Goal: Find specific page/section: Find specific page/section

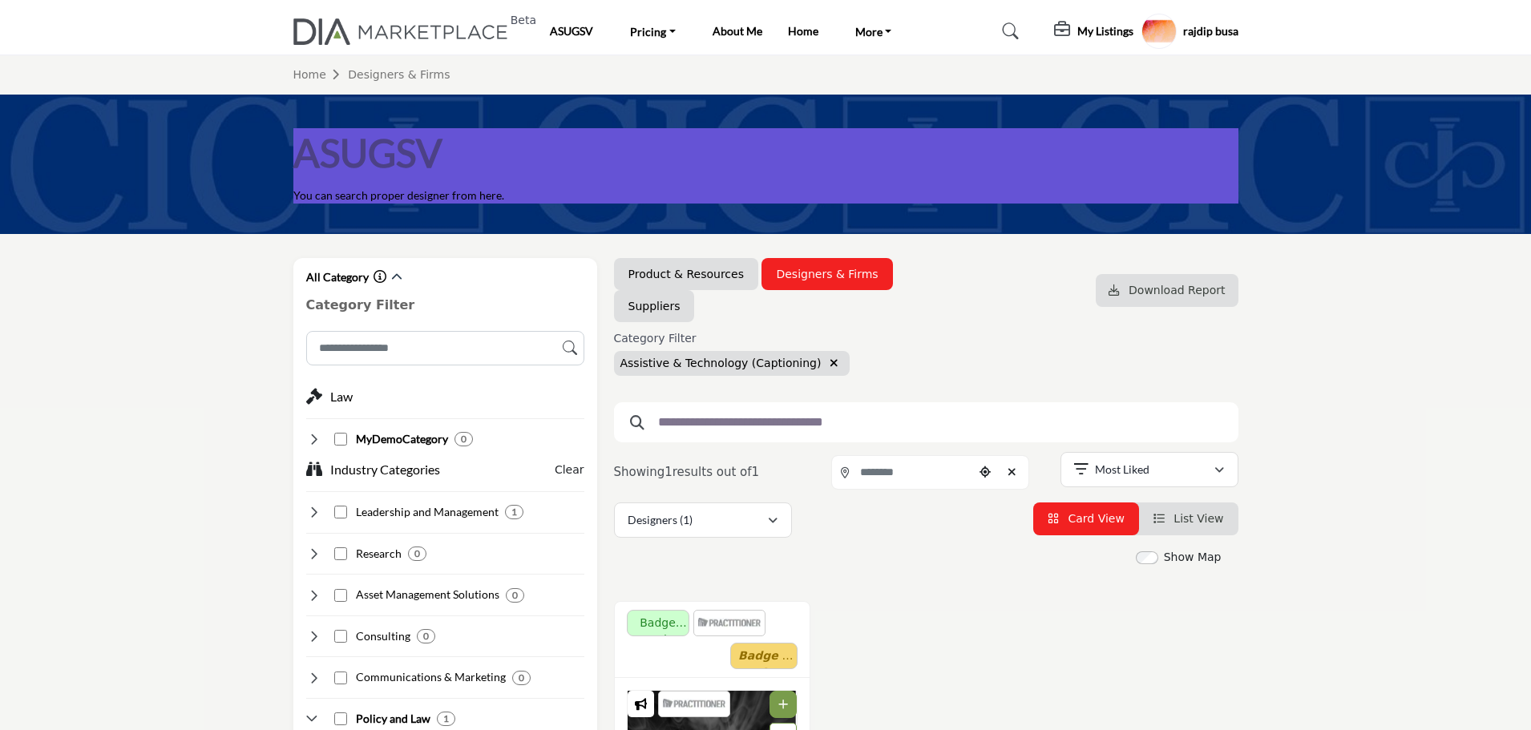
click at [1211, 26] on h5 "rajdip busa" at bounding box center [1210, 31] width 55 height 16
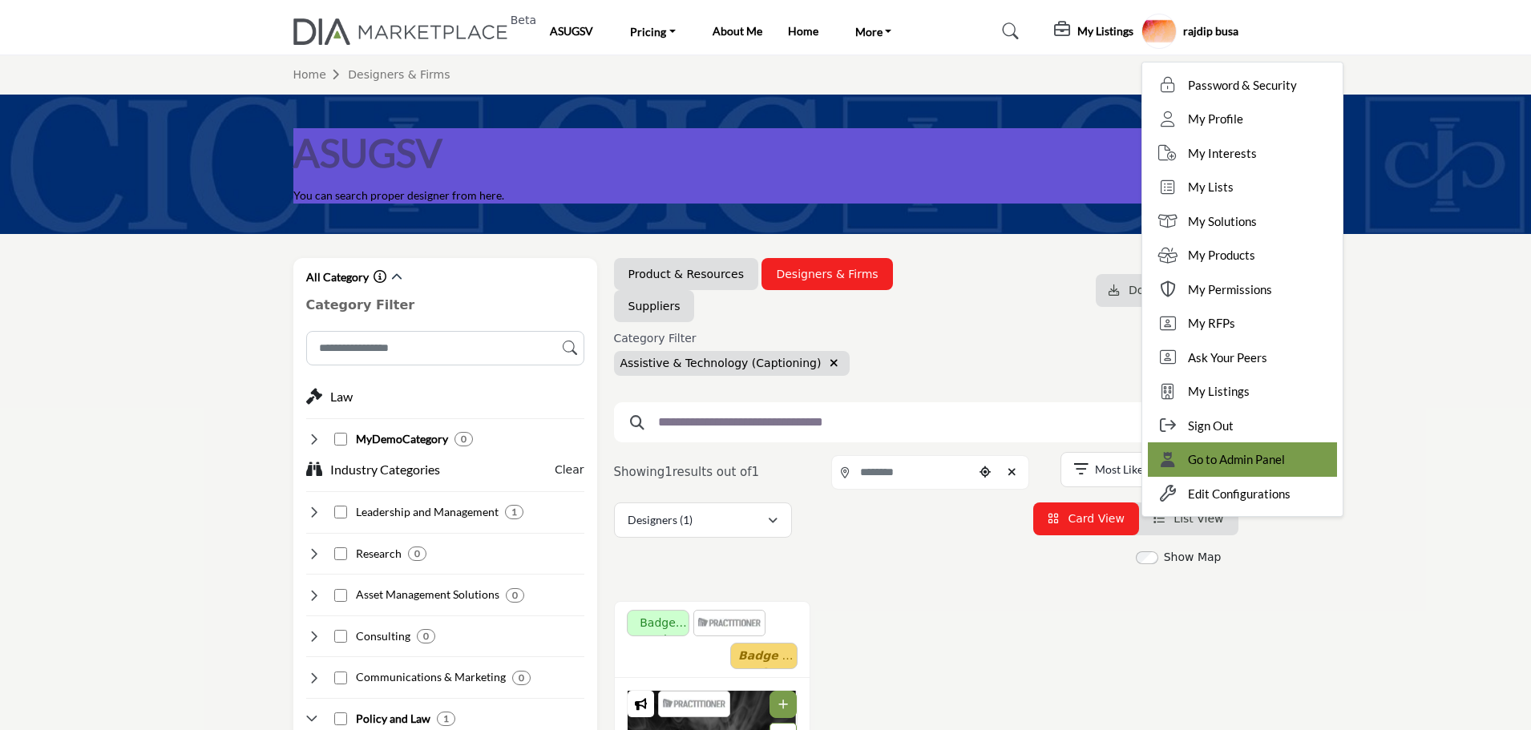
click at [1232, 458] on span "Go to Admin Panel" at bounding box center [1236, 459] width 97 height 18
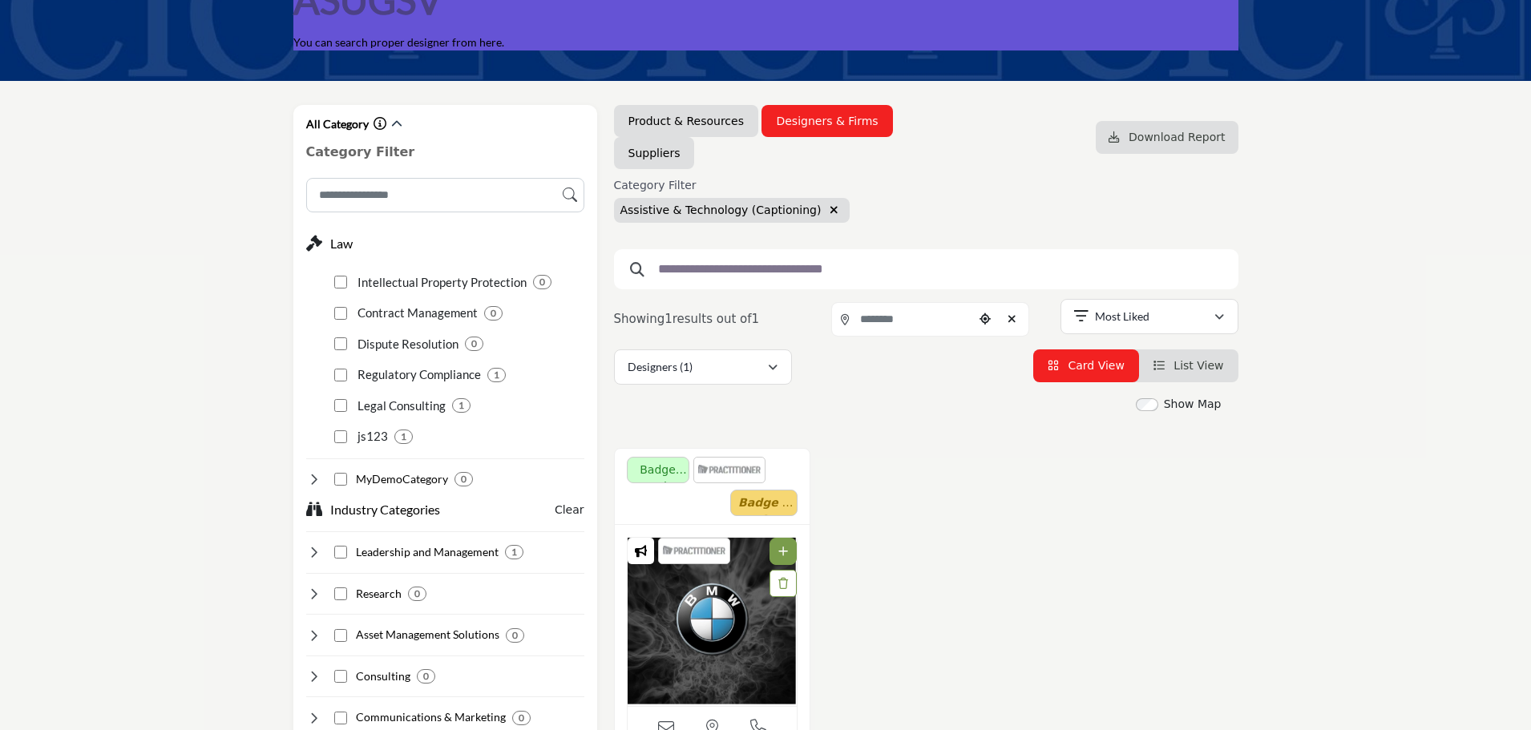
scroll to position [160, 0]
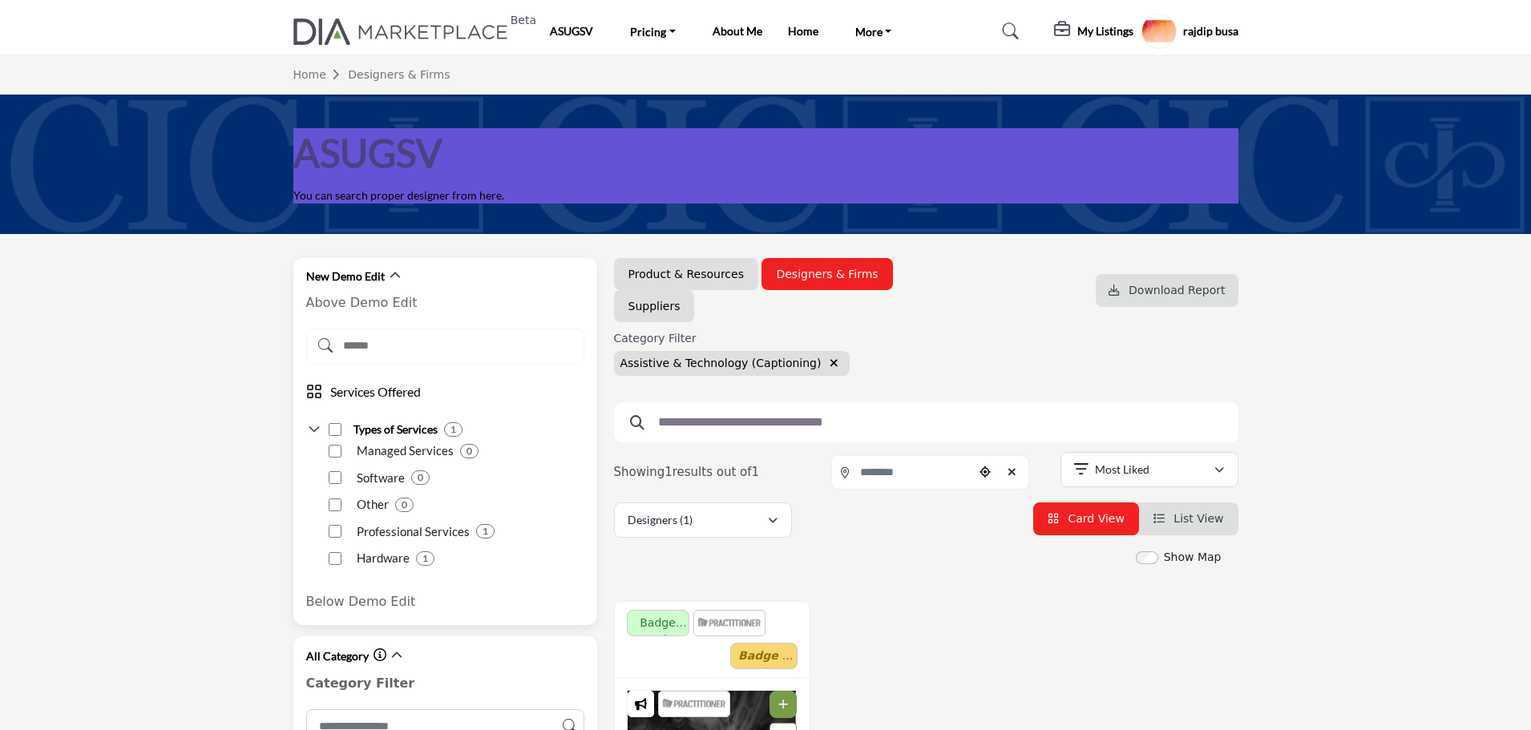
click at [359, 345] on icon at bounding box center [439, 345] width 266 height 14
click at [426, 347] on icon at bounding box center [439, 345] width 266 height 14
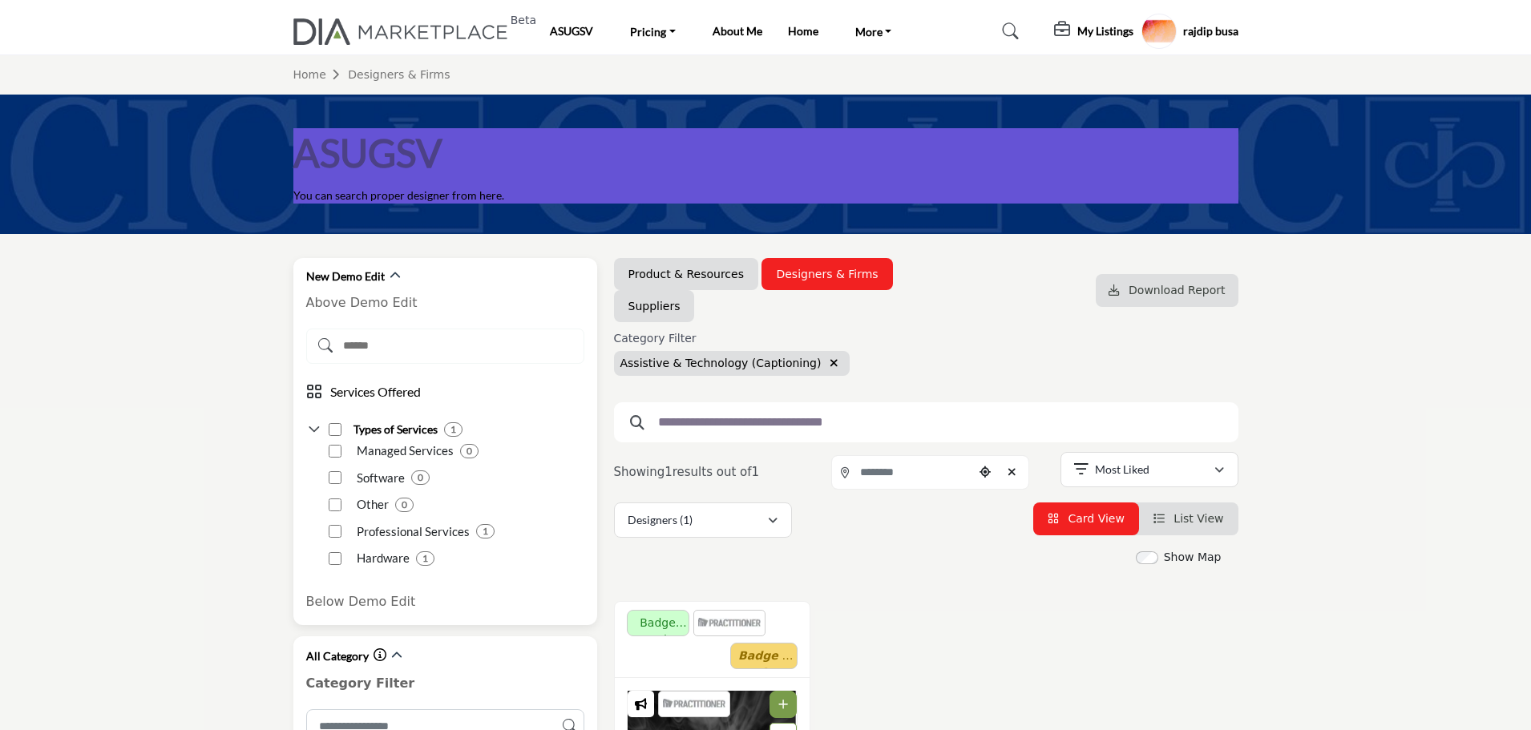
click at [426, 347] on icon at bounding box center [439, 345] width 266 height 14
click at [419, 336] on input "Search Demographic" at bounding box center [445, 346] width 278 height 35
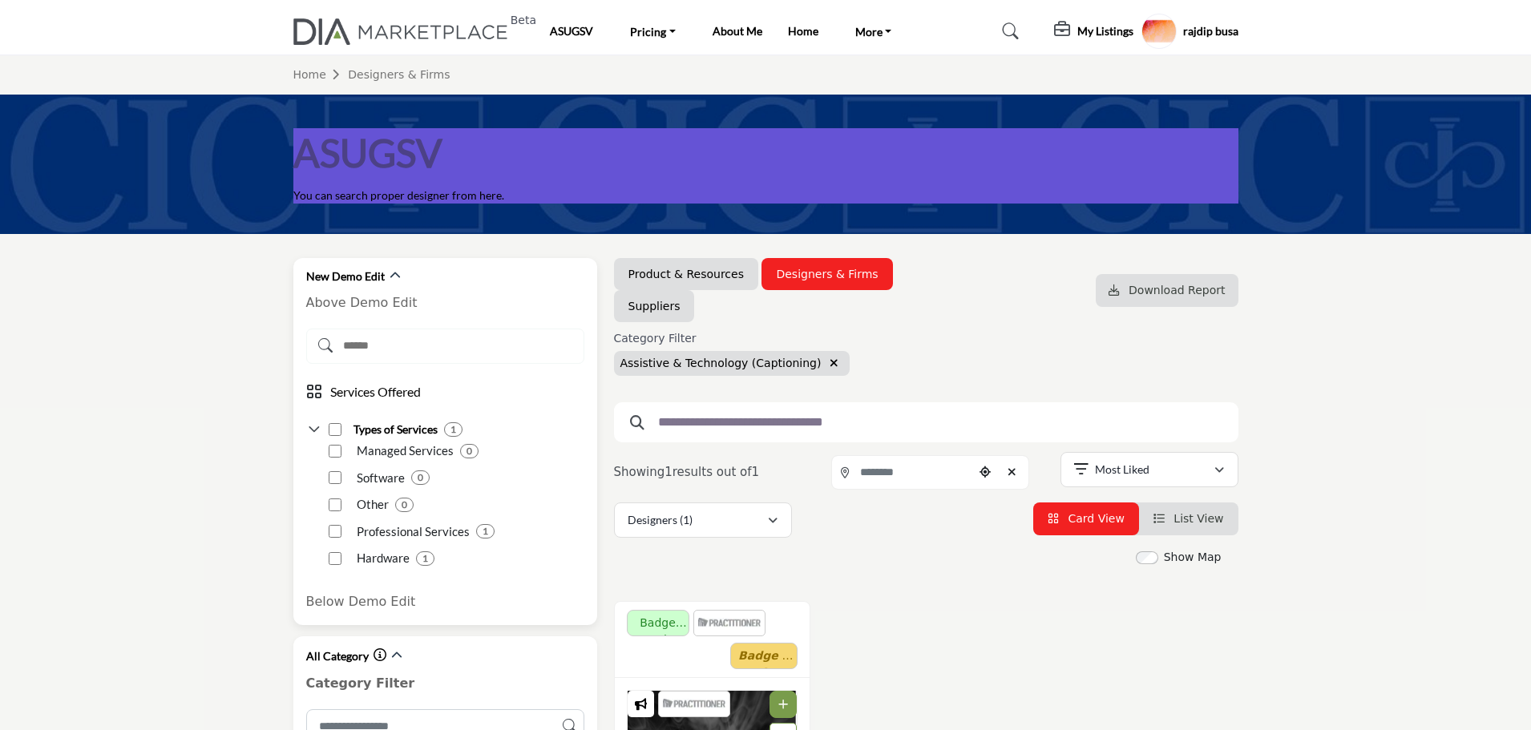
click at [407, 351] on icon at bounding box center [439, 345] width 266 height 14
click at [357, 373] on div "Services Offered 1 0 0 0 1 1" at bounding box center [445, 451] width 278 height 244
click at [388, 350] on icon at bounding box center [439, 345] width 266 height 14
click at [403, 342] on icon at bounding box center [439, 345] width 266 height 14
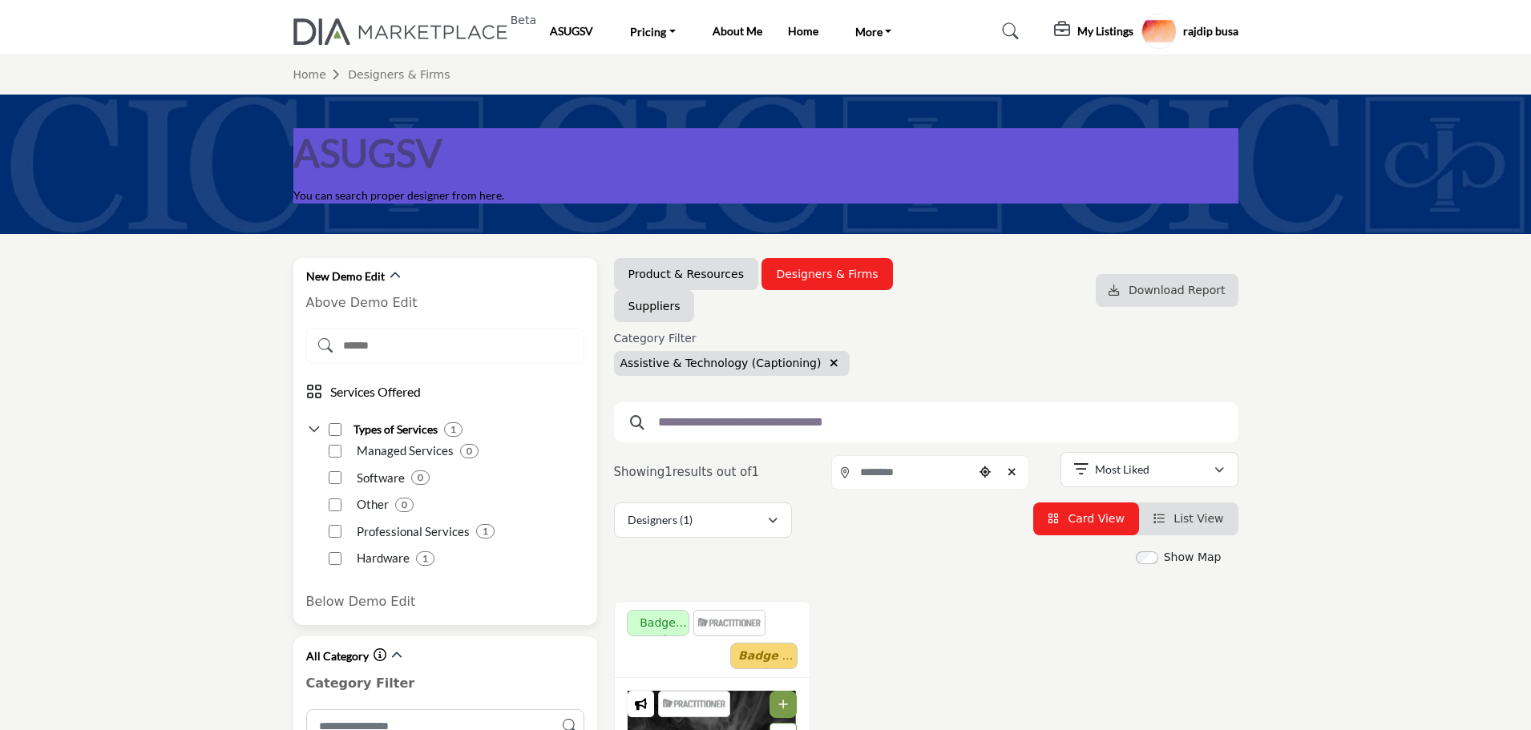
click at [403, 342] on icon at bounding box center [439, 345] width 266 height 14
click at [473, 342] on icon at bounding box center [439, 345] width 266 height 14
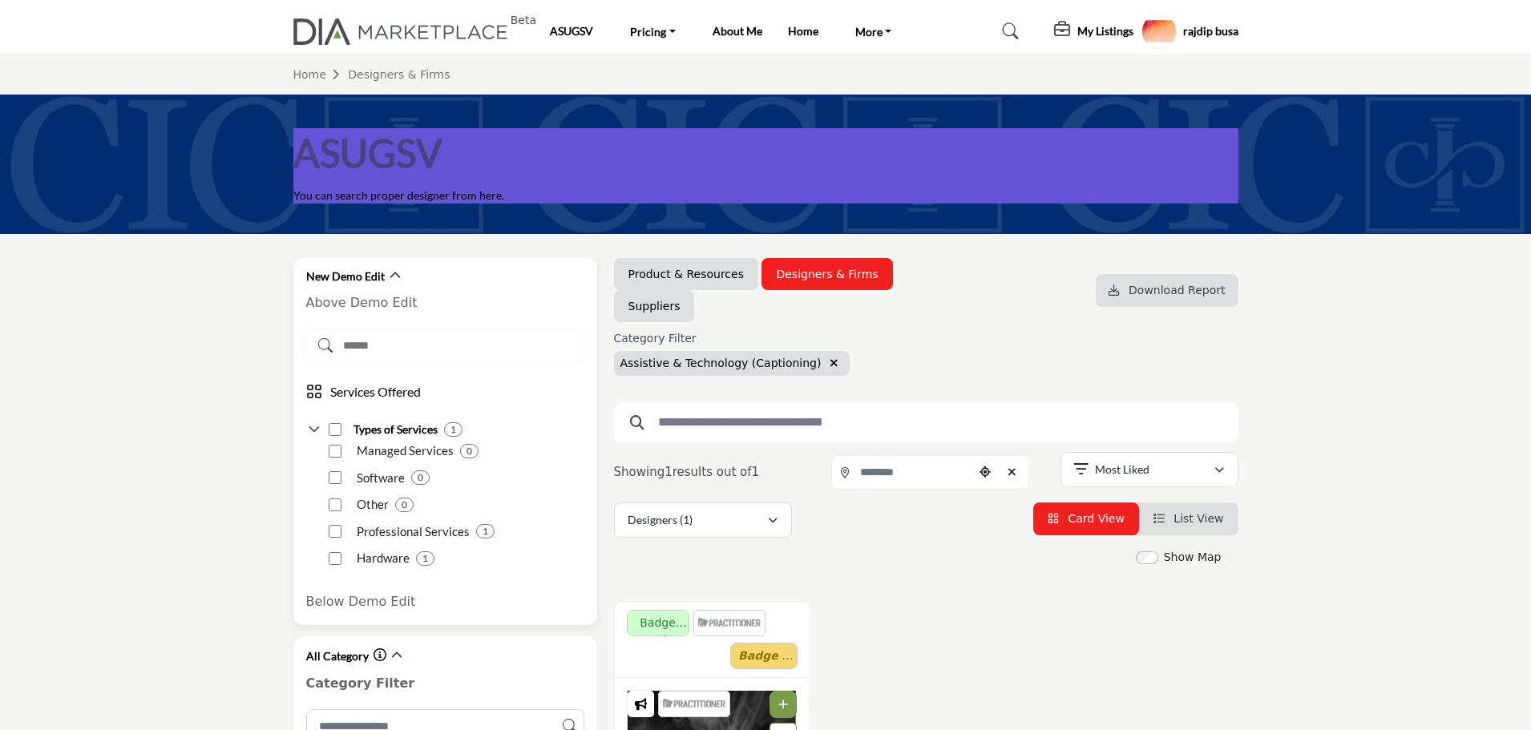
click at [473, 342] on icon at bounding box center [439, 345] width 266 height 14
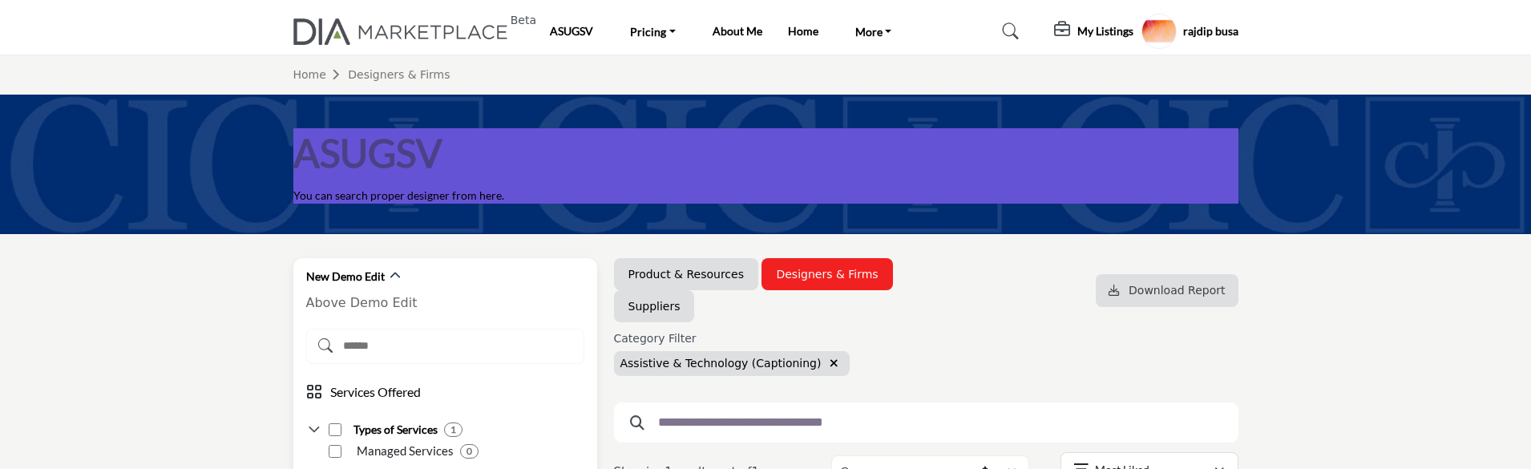
click at [386, 344] on icon at bounding box center [439, 345] width 266 height 14
